Goal: Information Seeking & Learning: Check status

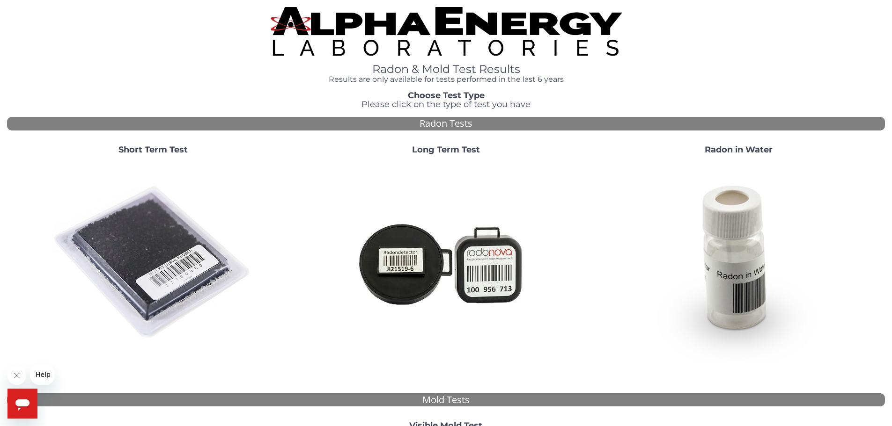
click at [133, 240] on img at bounding box center [152, 262] width 201 height 201
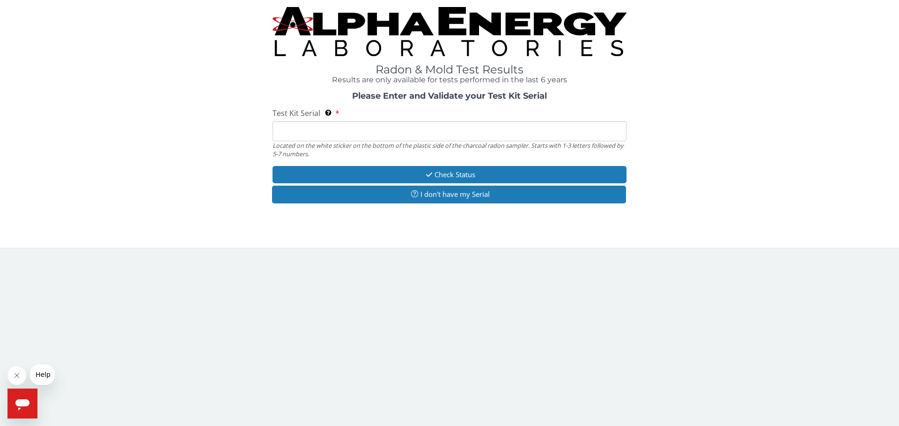
click at [422, 132] on input "Test Kit Serial Located on the white sticker on the bottom of the plastic side …" at bounding box center [449, 131] width 354 height 20
drag, startPoint x: 141, startPoint y: 2, endPoint x: 457, endPoint y: 126, distance: 339.6
click at [457, 126] on input "Test Kit Serial Located on the white sticker on the bottom of the plastic side …" at bounding box center [449, 131] width 354 height 20
click at [456, 127] on input "Test Kit Serial Located on the white sticker on the bottom of the plastic side …" at bounding box center [449, 131] width 354 height 20
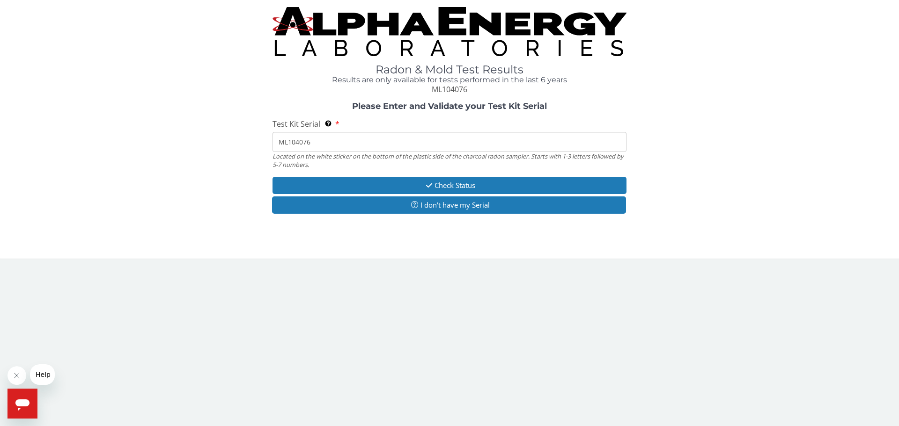
type input "ML104076"
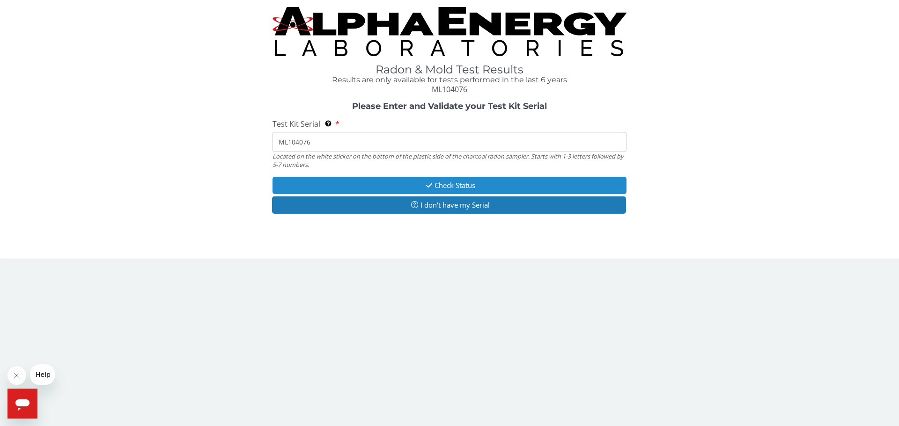
click at [448, 185] on button "Check Status" at bounding box center [449, 185] width 354 height 17
